Goal: Transaction & Acquisition: Obtain resource

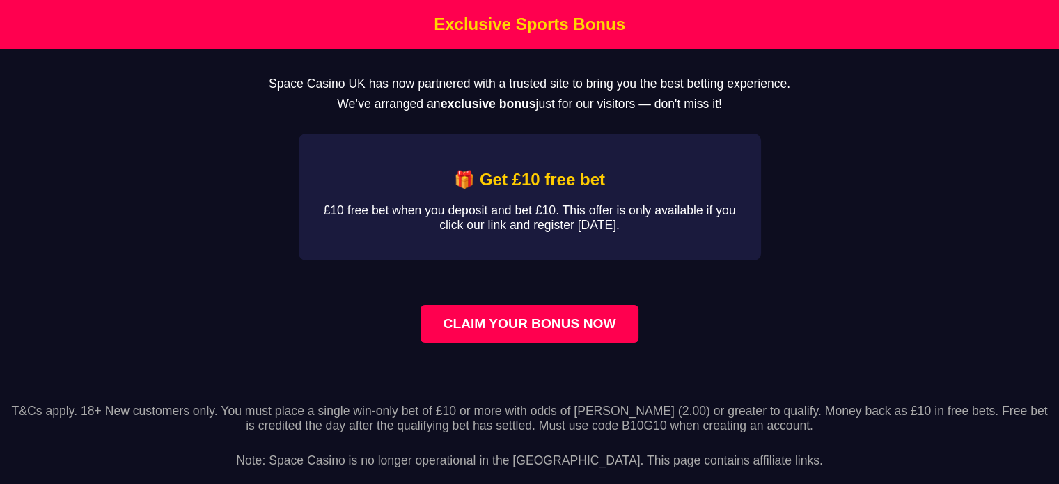
click at [460, 331] on link "CLAIM YOUR BONUS NOW" at bounding box center [528, 324] width 217 height 38
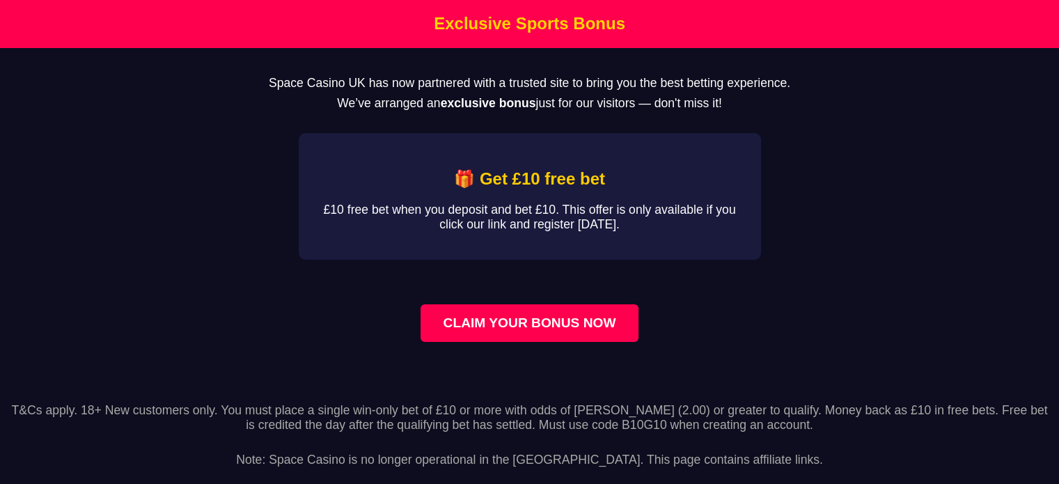
click at [548, 319] on link "CLAIM YOUR BONUS NOW" at bounding box center [528, 323] width 217 height 38
